Goal: Task Accomplishment & Management: Manage account settings

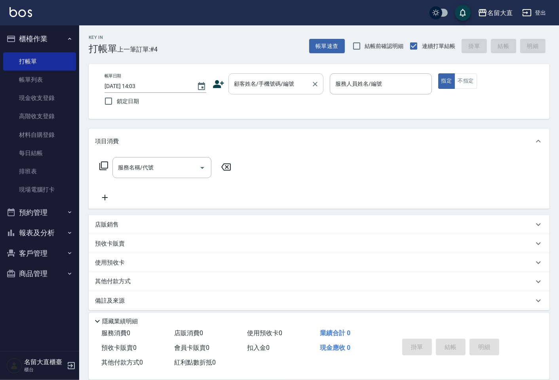
click at [304, 93] on div "顧客姓名/手機號碼/編號" at bounding box center [276, 83] width 95 height 21
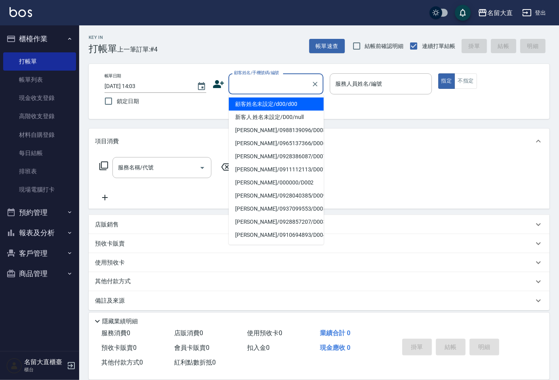
click at [267, 105] on li "顧客姓名未設定/d00/d00" at bounding box center [276, 103] width 95 height 13
type input "顧客姓名未設定/d00/d00"
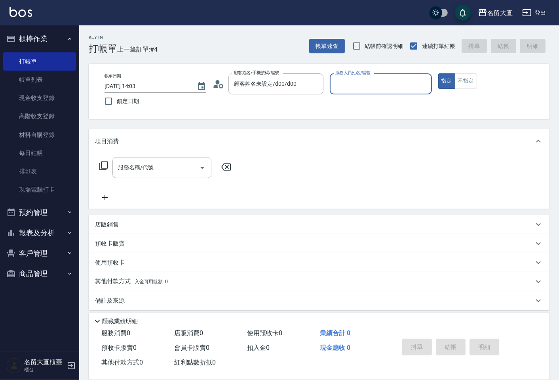
click at [347, 92] on div "服務人員姓名/編號" at bounding box center [381, 83] width 102 height 21
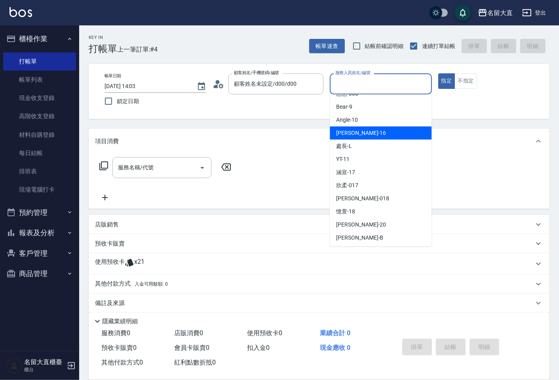
scroll to position [116, 0]
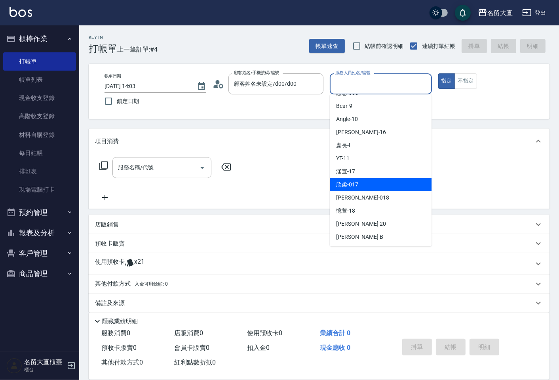
click at [355, 189] on div "欣柔 -017" at bounding box center [381, 184] width 102 height 13
type input "欣柔-017"
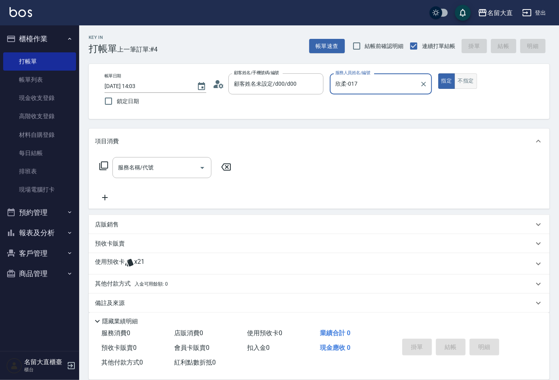
click at [458, 84] on button "不指定" at bounding box center [466, 80] width 22 height 15
click at [450, 79] on button "指定" at bounding box center [447, 80] width 17 height 15
click at [149, 173] on input "服務名稱/代號" at bounding box center [156, 167] width 80 height 14
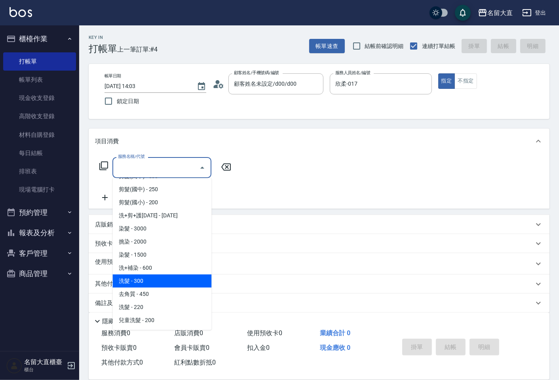
scroll to position [132, 0]
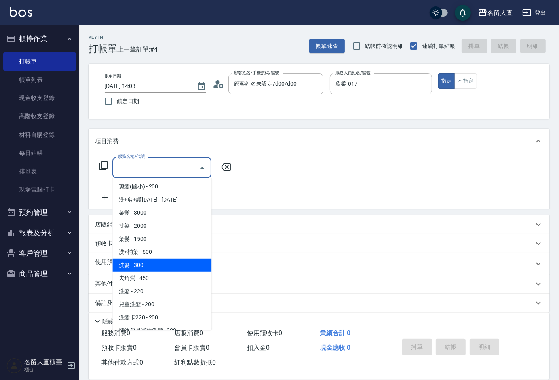
click at [147, 259] on span "洗髮 - 300" at bounding box center [162, 264] width 99 height 13
type input "洗髮(500)"
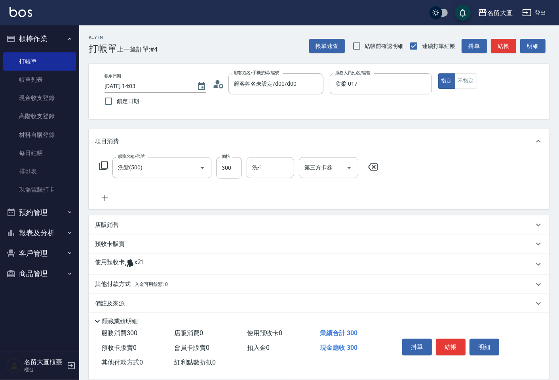
click at [105, 197] on icon at bounding box center [105, 198] width 20 height 10
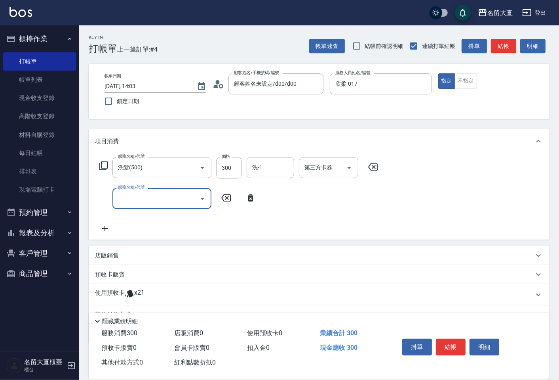
click at [135, 208] on div "服務名稱/代號" at bounding box center [162, 198] width 99 height 21
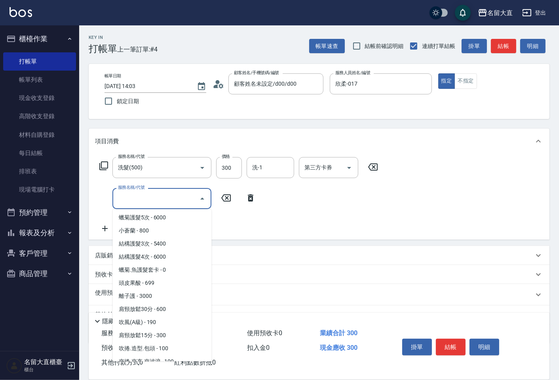
scroll to position [660, 0]
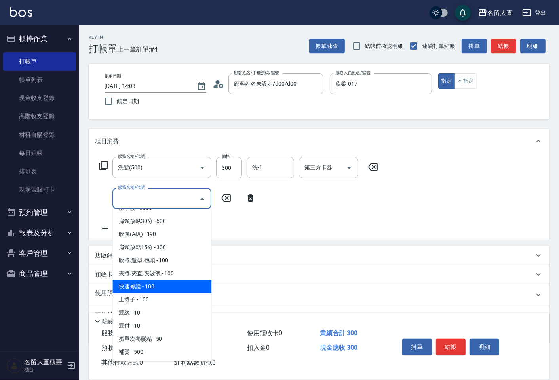
click at [152, 280] on span "快速修護 - 100" at bounding box center [162, 286] width 99 height 13
type input "快速修護(800)"
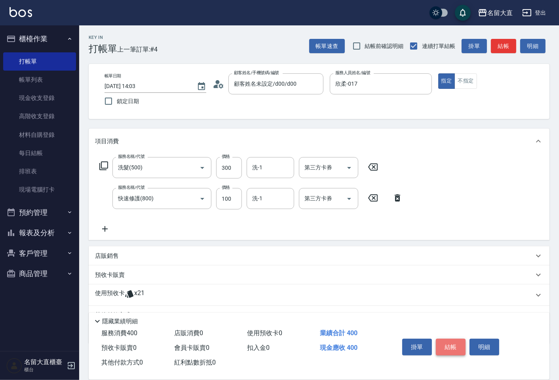
click at [452, 341] on button "結帳" at bounding box center [451, 346] width 30 height 17
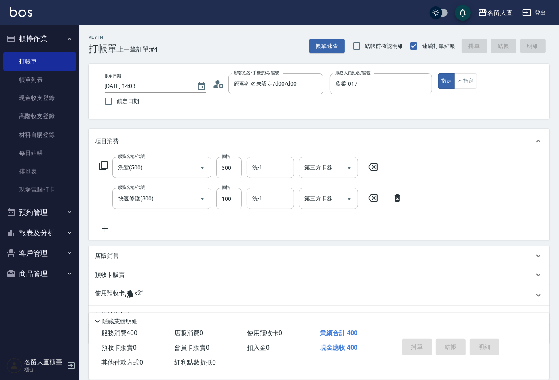
type input "[DATE] 15:11"
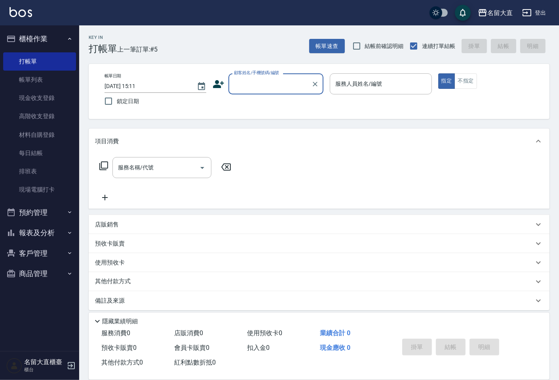
click at [57, 214] on button "預約管理" at bounding box center [39, 212] width 73 height 21
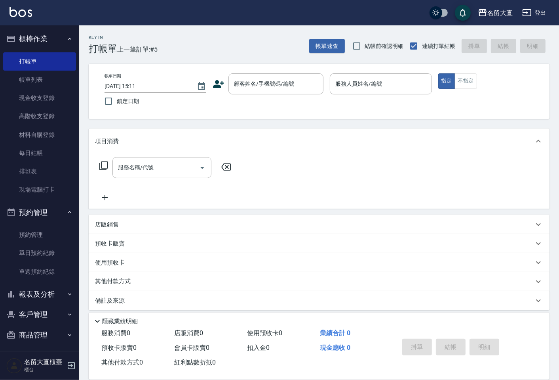
click at [42, 298] on button "報表及分析" at bounding box center [39, 294] width 73 height 21
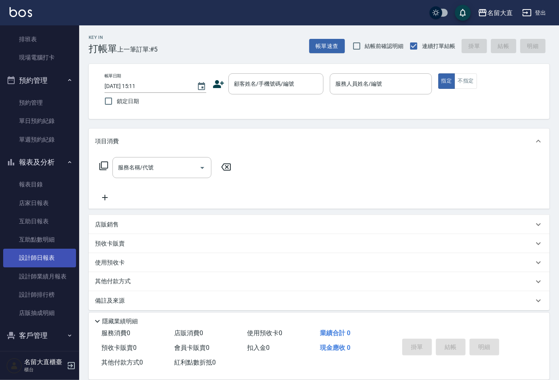
click at [34, 264] on link "設計師日報表" at bounding box center [39, 257] width 73 height 18
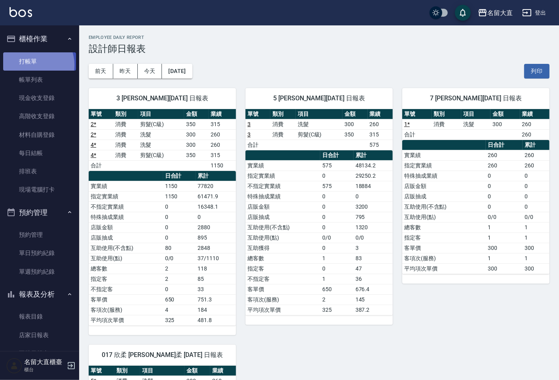
click at [32, 65] on link "打帳單" at bounding box center [39, 61] width 73 height 18
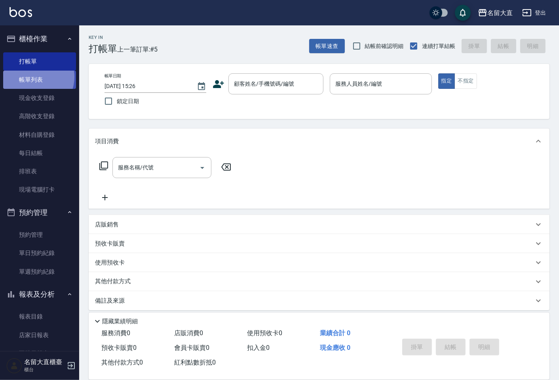
click at [34, 77] on link "帳單列表" at bounding box center [39, 80] width 73 height 18
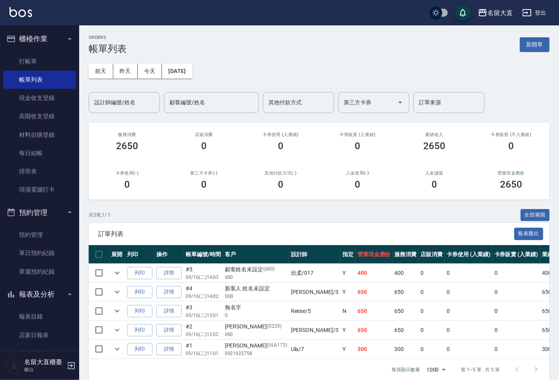
click at [125, 100] on input "設計師編號/姓名" at bounding box center [124, 102] width 64 height 14
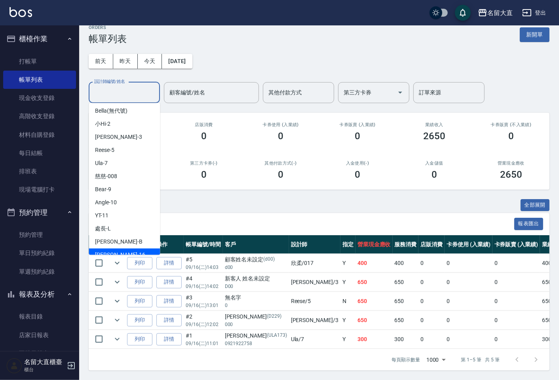
scroll to position [28, 0]
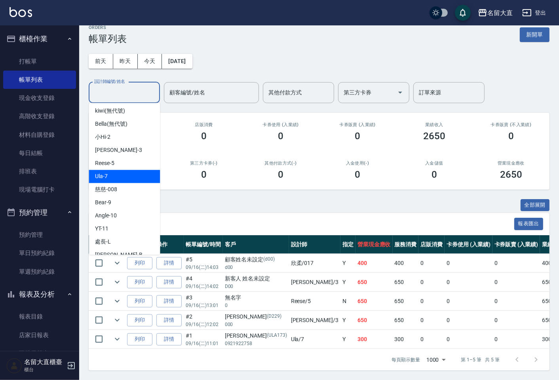
click at [118, 170] on div "Ula -7" at bounding box center [124, 176] width 71 height 13
type input "Ula-7"
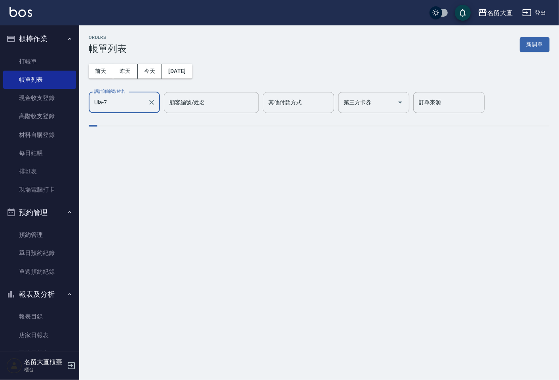
scroll to position [0, 0]
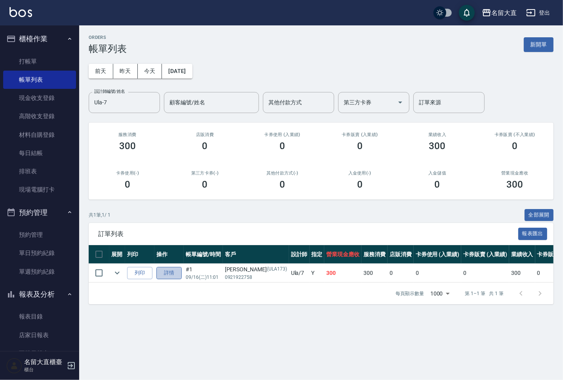
click at [163, 269] on link "詳情" at bounding box center [168, 273] width 25 height 12
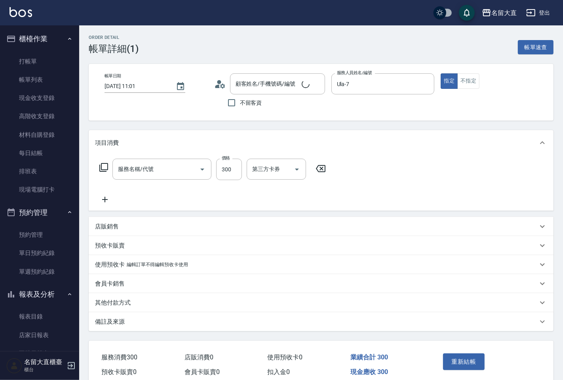
type input "[DATE] 11:01"
type input "Ula-7"
type input "洗髮(500)"
type input "[PERSON_NAME]/ 0921922758/ULA173"
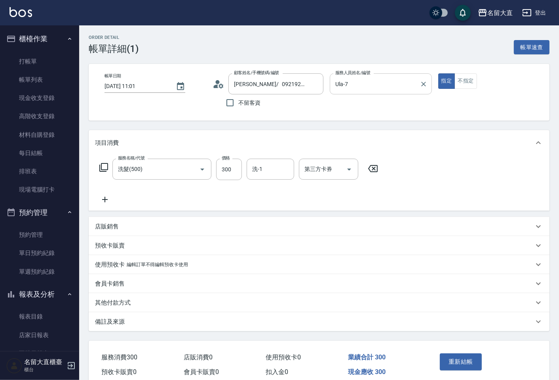
click at [340, 81] on input "Ula-7" at bounding box center [375, 84] width 83 height 14
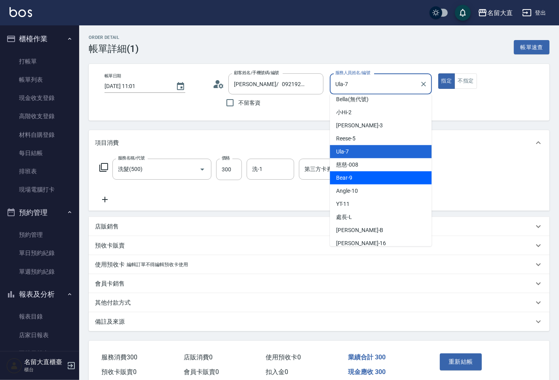
scroll to position [88, 0]
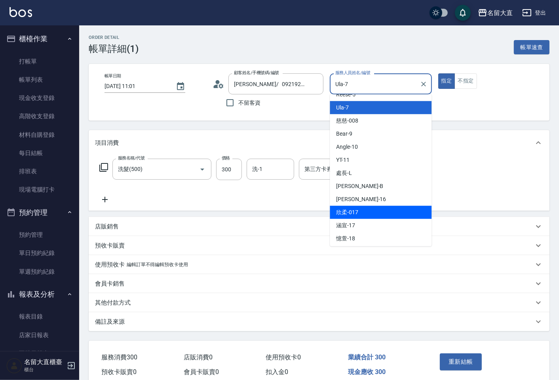
click at [367, 208] on div "欣柔 -017" at bounding box center [381, 212] width 102 height 13
type input "欣柔-017"
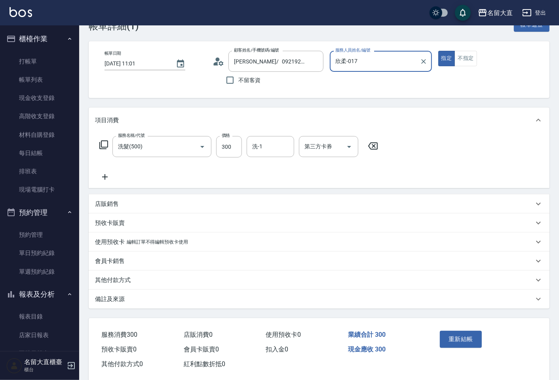
scroll to position [36, 0]
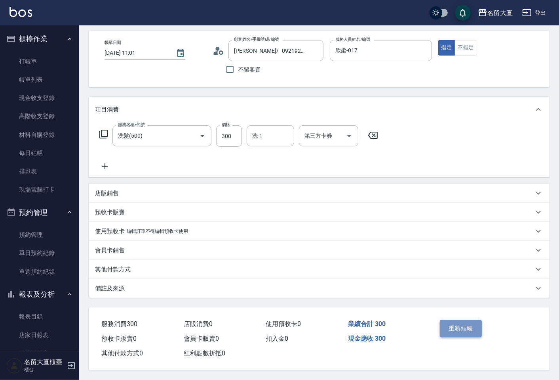
click at [462, 323] on button "重新結帳" at bounding box center [461, 328] width 42 height 17
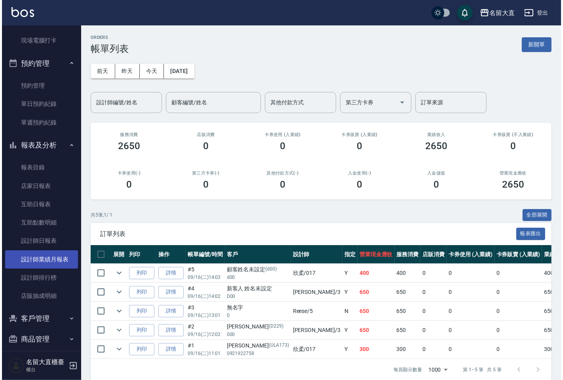
scroll to position [156, 0]
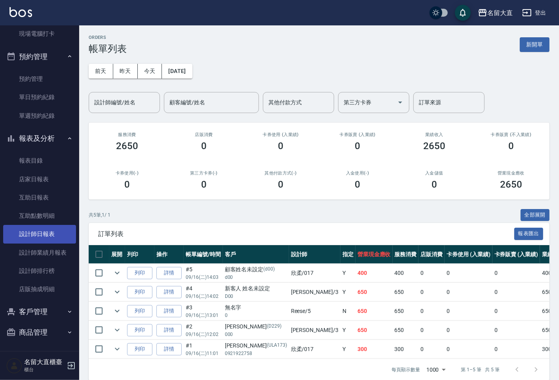
click at [48, 238] on link "設計師日報表" at bounding box center [39, 234] width 73 height 18
